Goal: Transaction & Acquisition: Book appointment/travel/reservation

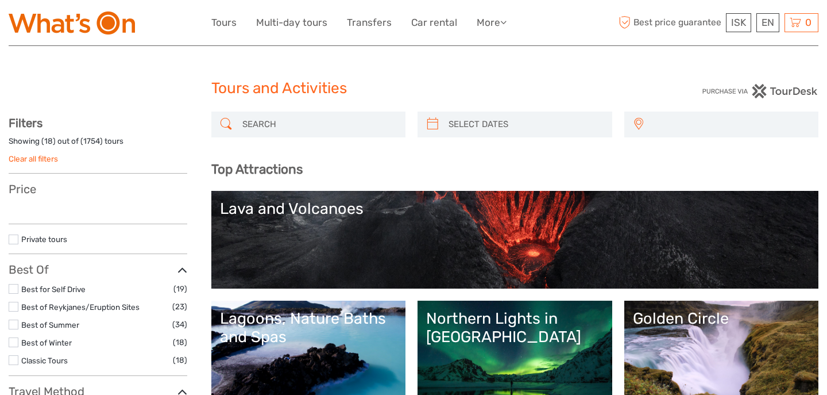
select select
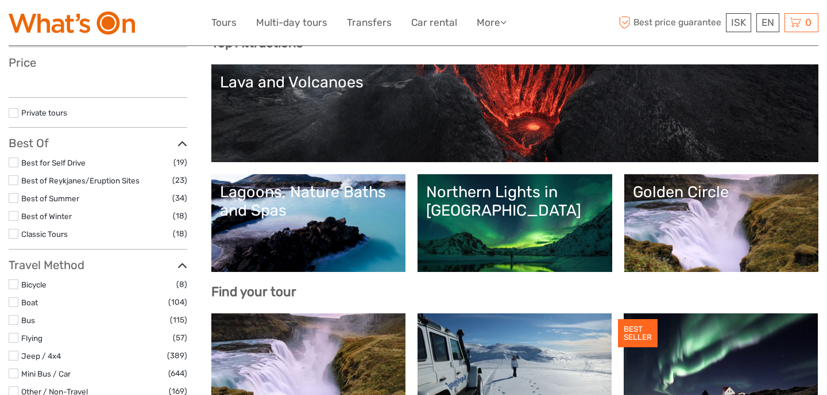
select select
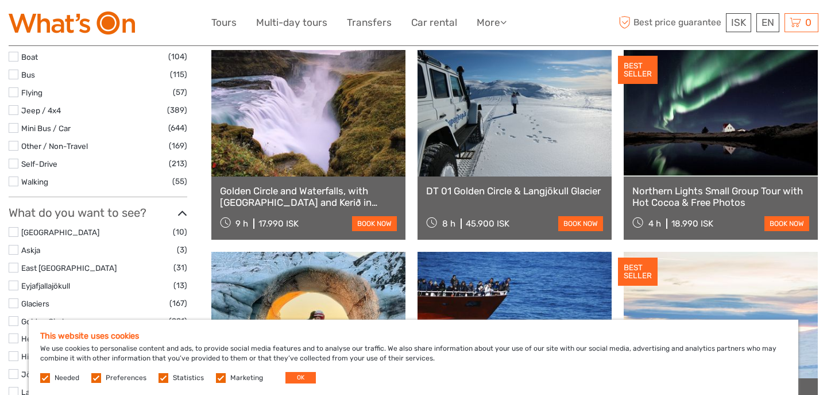
scroll to position [391, 0]
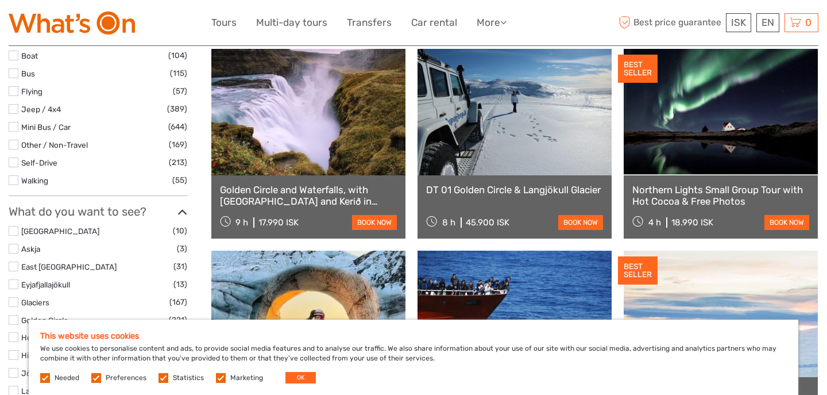
click at [314, 164] on link at bounding box center [308, 112] width 194 height 126
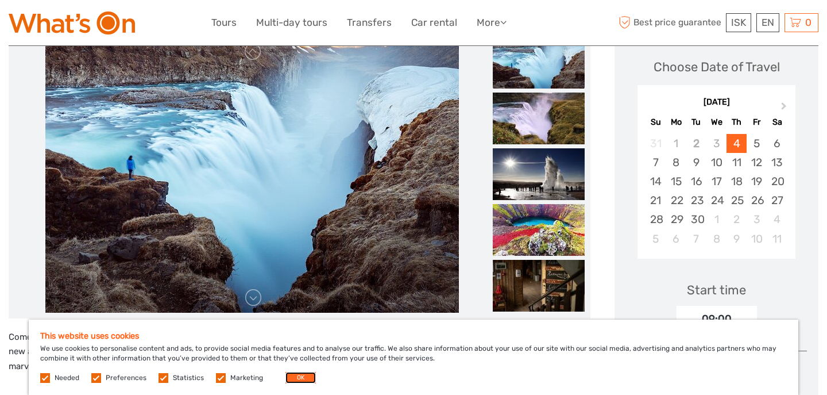
click at [295, 375] on button "OK" at bounding box center [301, 377] width 30 height 11
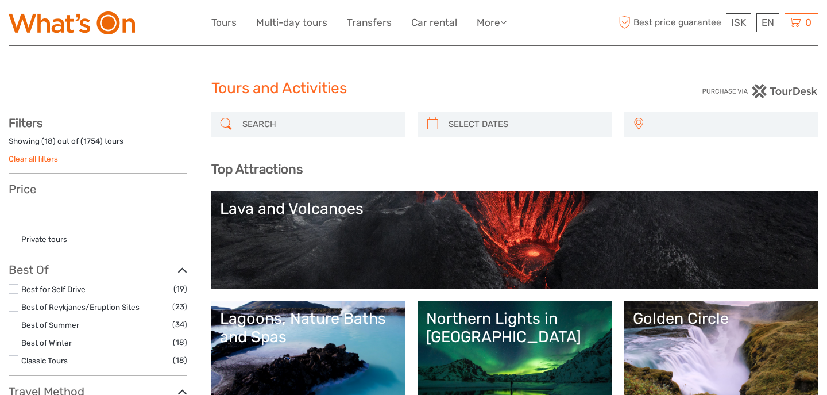
select select
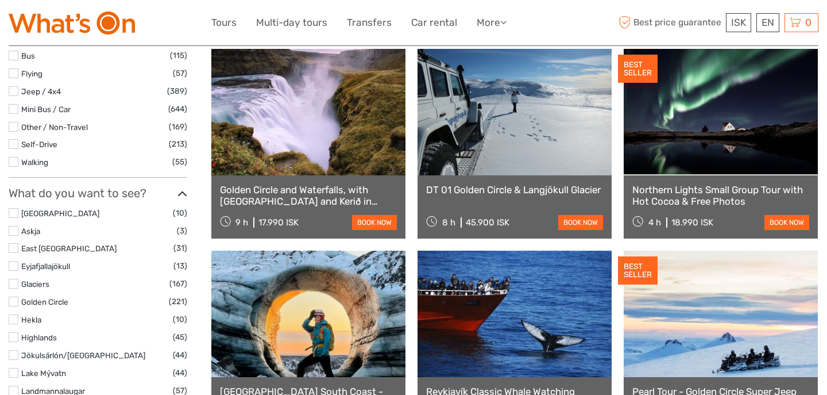
scroll to position [391, 0]
select select
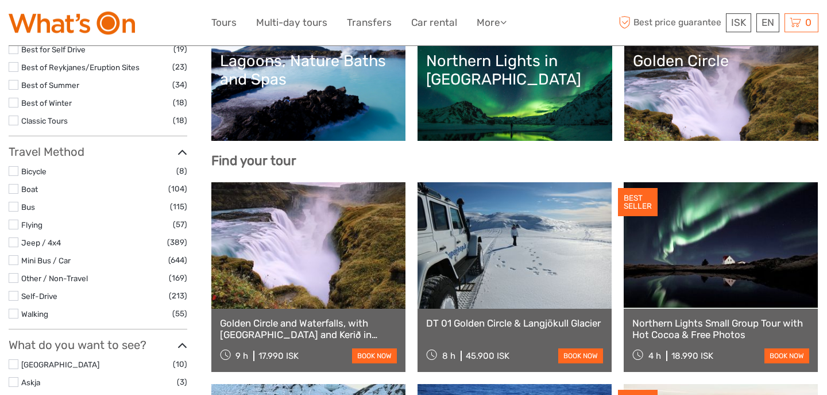
scroll to position [247, 0]
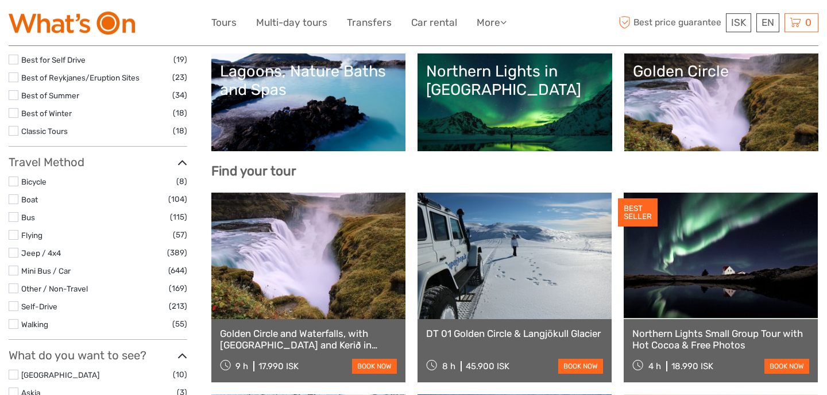
click at [703, 282] on link at bounding box center [721, 255] width 194 height 126
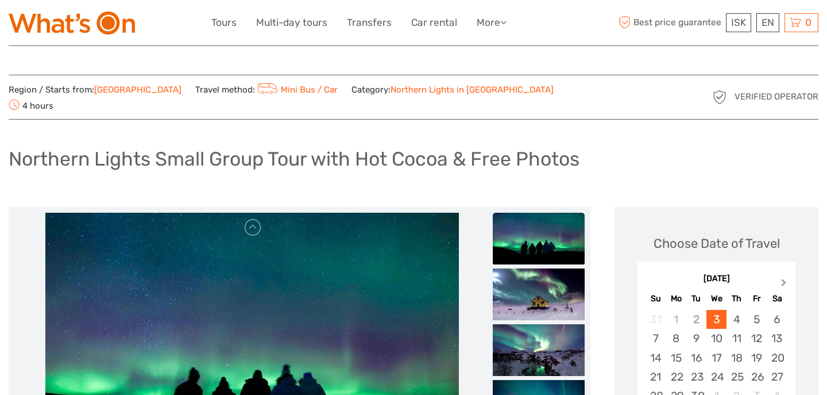
click at [781, 276] on button "Next Month" at bounding box center [785, 285] width 18 height 18
click at [761, 329] on div "10" at bounding box center [757, 338] width 20 height 19
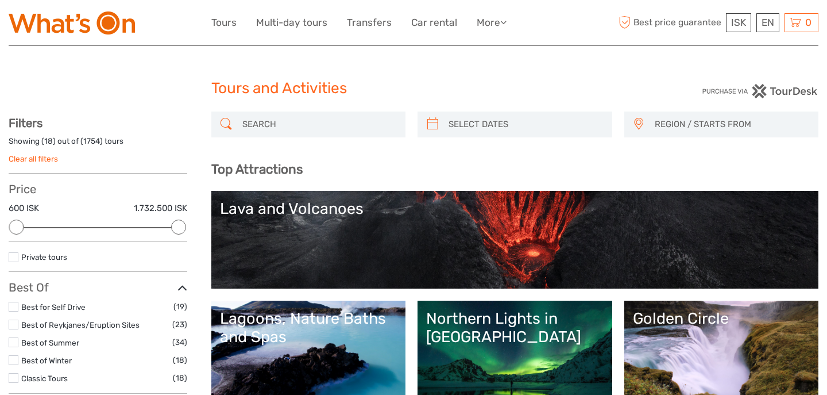
select select
